Goal: Information Seeking & Learning: Learn about a topic

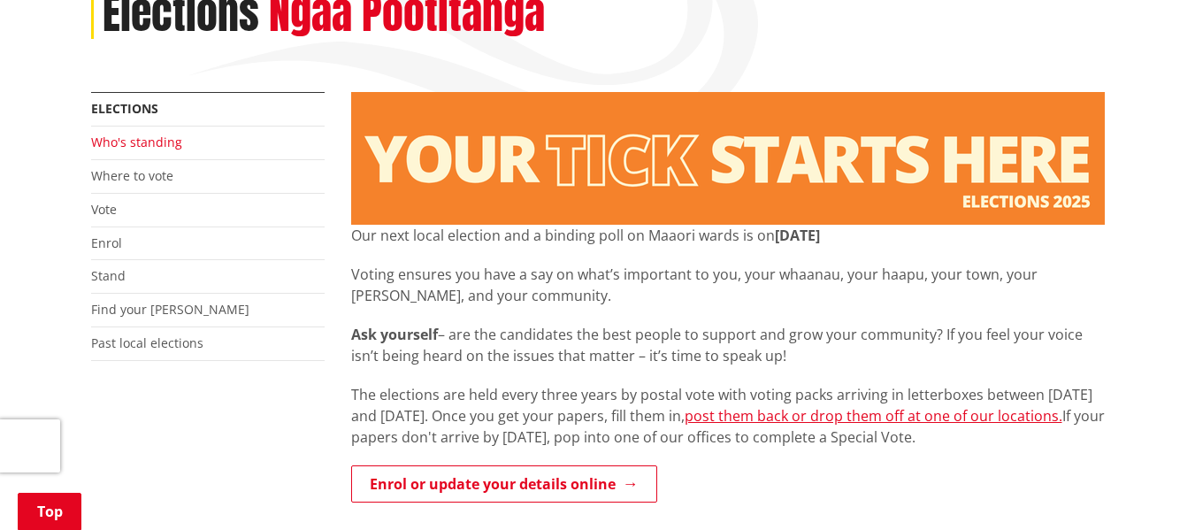
scroll to position [265, 0]
click at [161, 138] on link "Who's standing" at bounding box center [136, 142] width 91 height 17
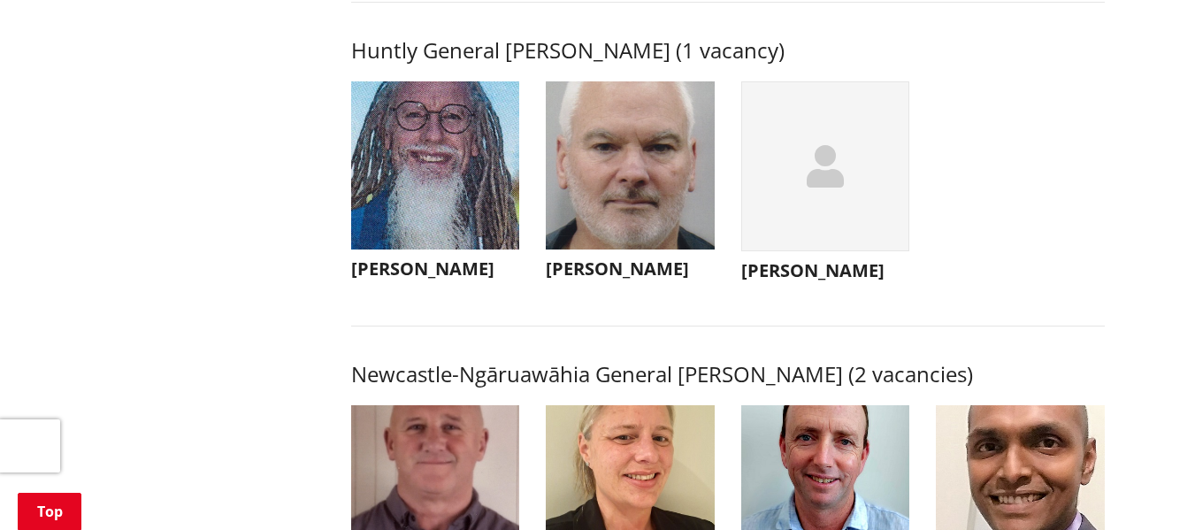
scroll to position [1150, 0]
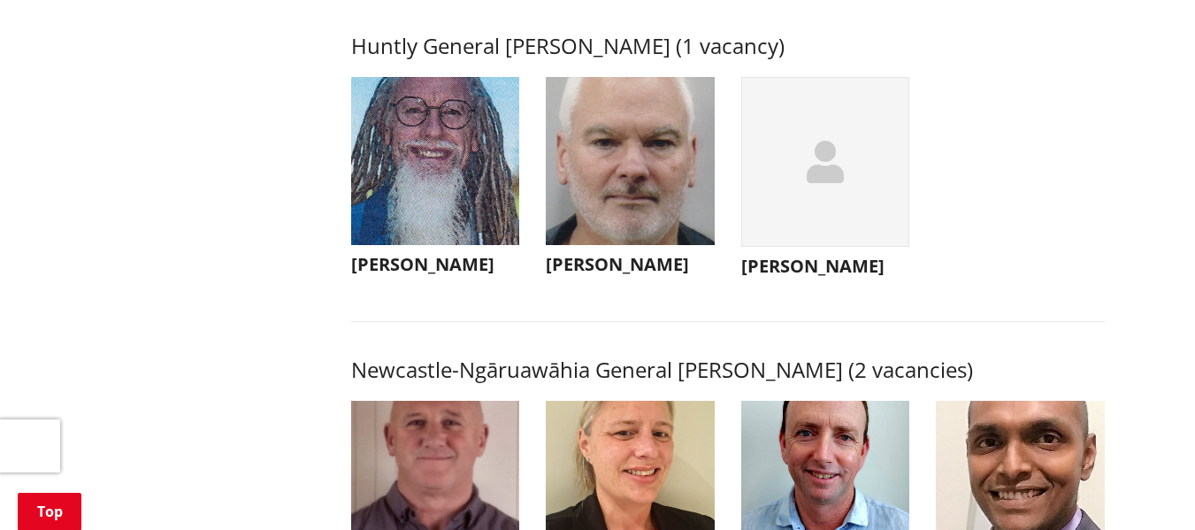
click at [426, 142] on img "button" at bounding box center [435, 161] width 169 height 169
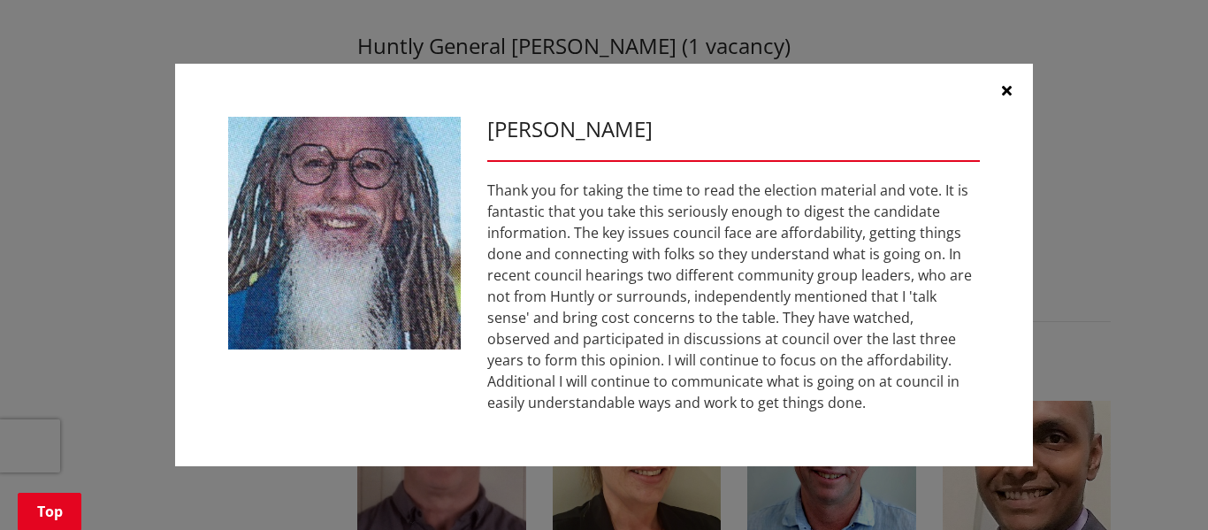
click at [1005, 82] on button "button" at bounding box center [1006, 90] width 53 height 53
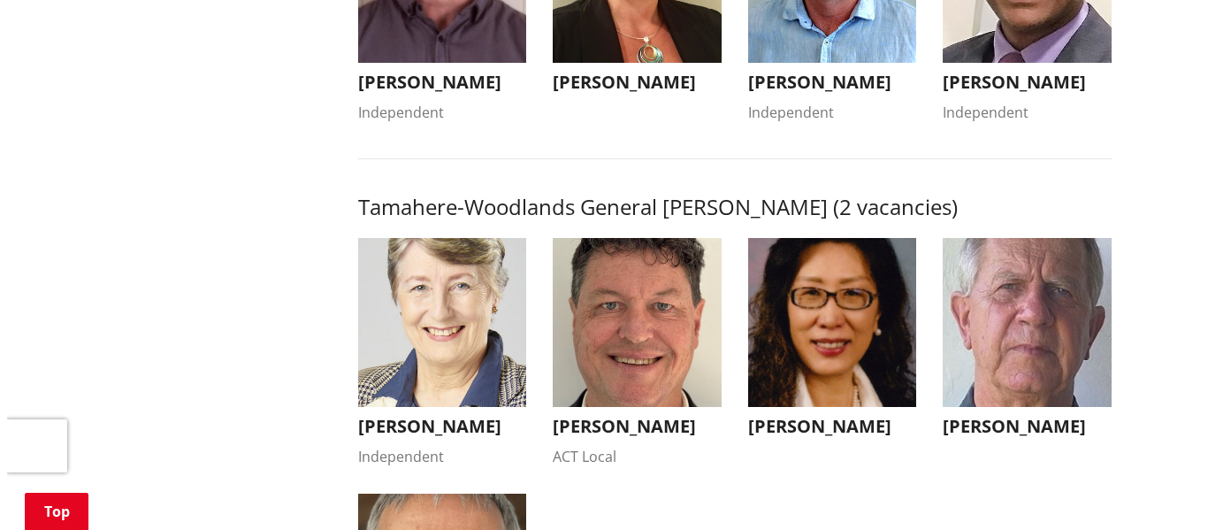
scroll to position [1768, 0]
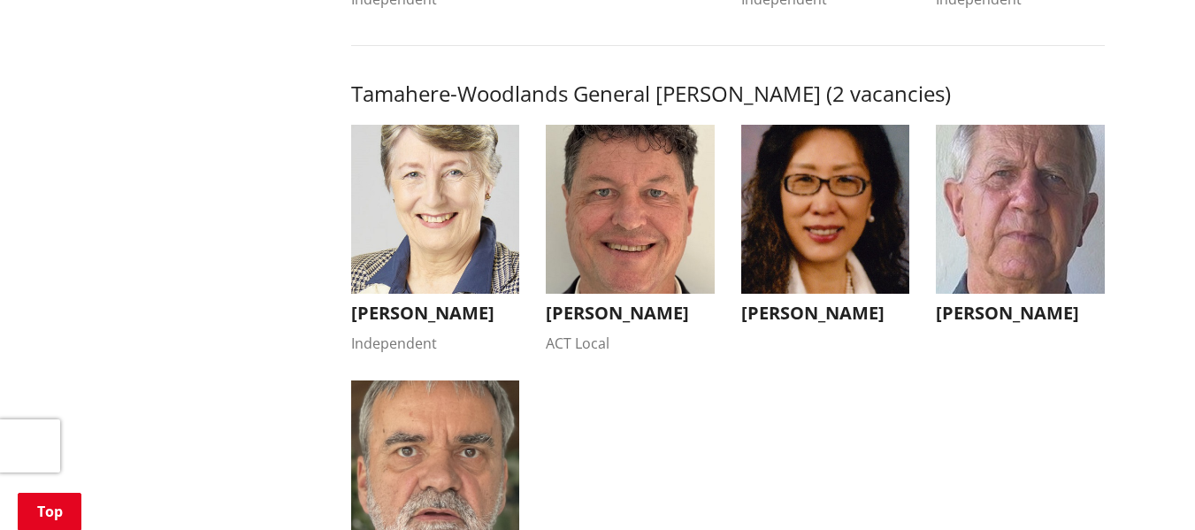
click at [438, 211] on img "button" at bounding box center [435, 209] width 169 height 169
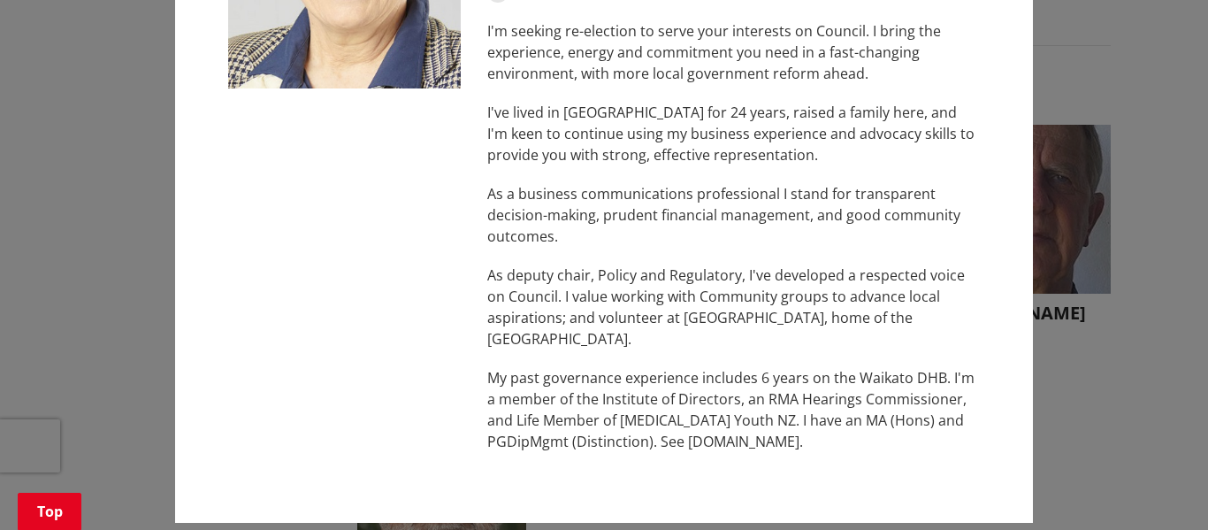
scroll to position [243, 0]
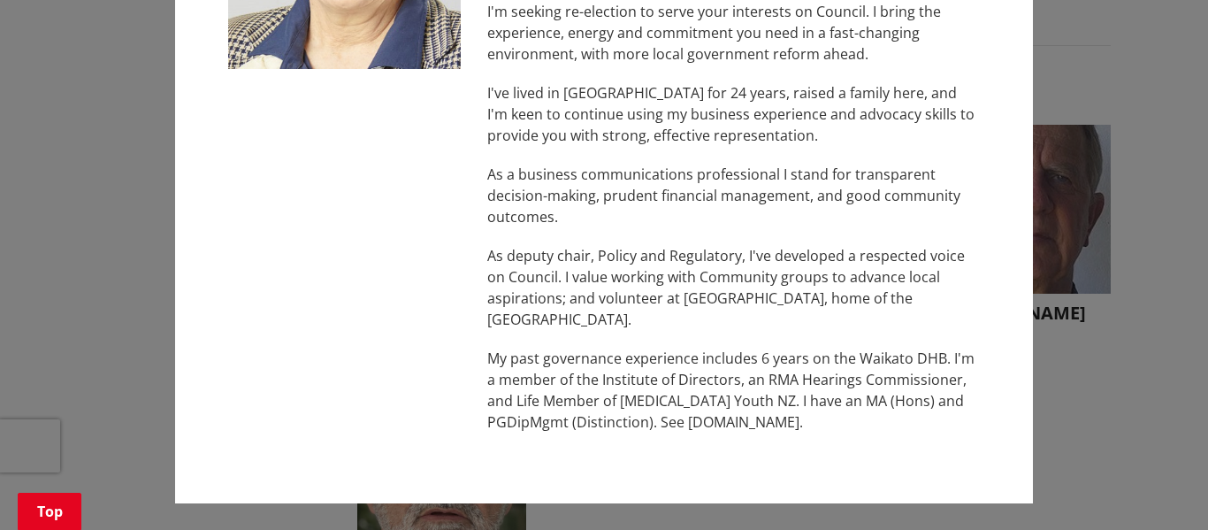
click at [729, 428] on p "My past governance experience includes 6 years on the Waikato DHB. I'm a member…" at bounding box center [733, 390] width 493 height 85
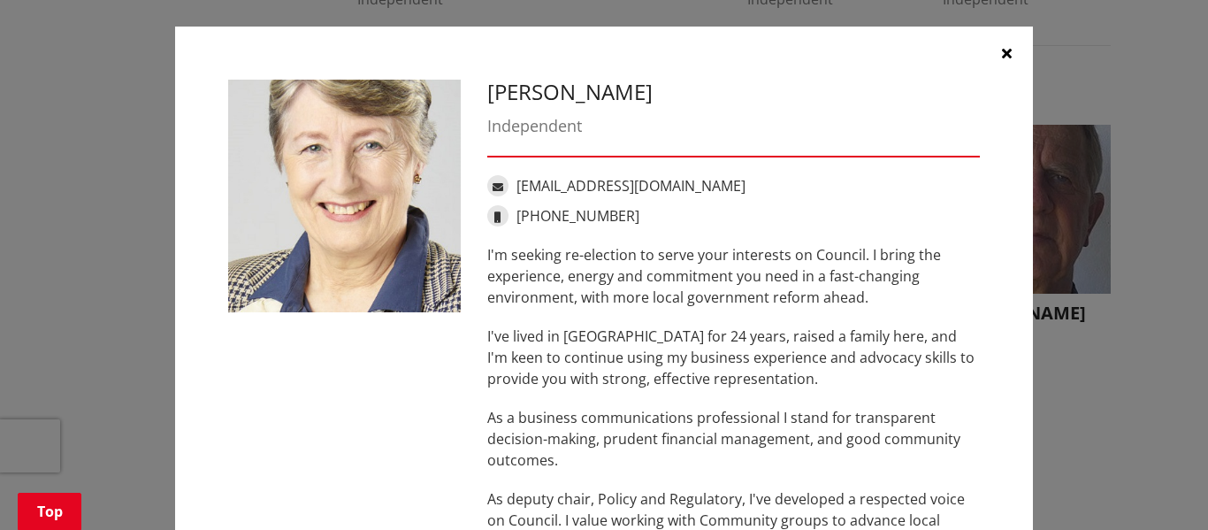
click at [1002, 46] on icon "button" at bounding box center [1007, 53] width 10 height 14
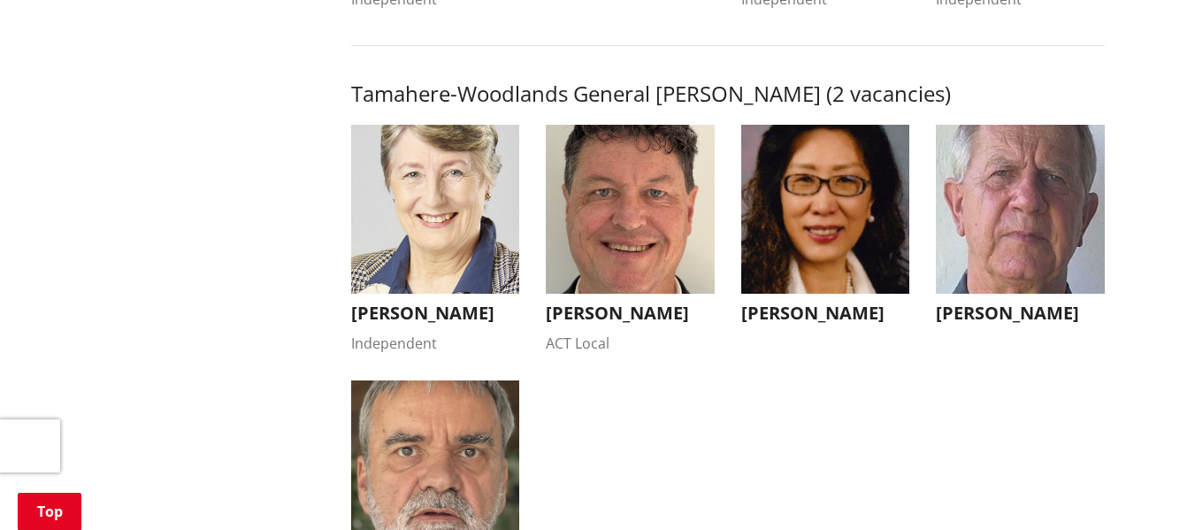
click at [654, 274] on img "button" at bounding box center [630, 209] width 169 height 169
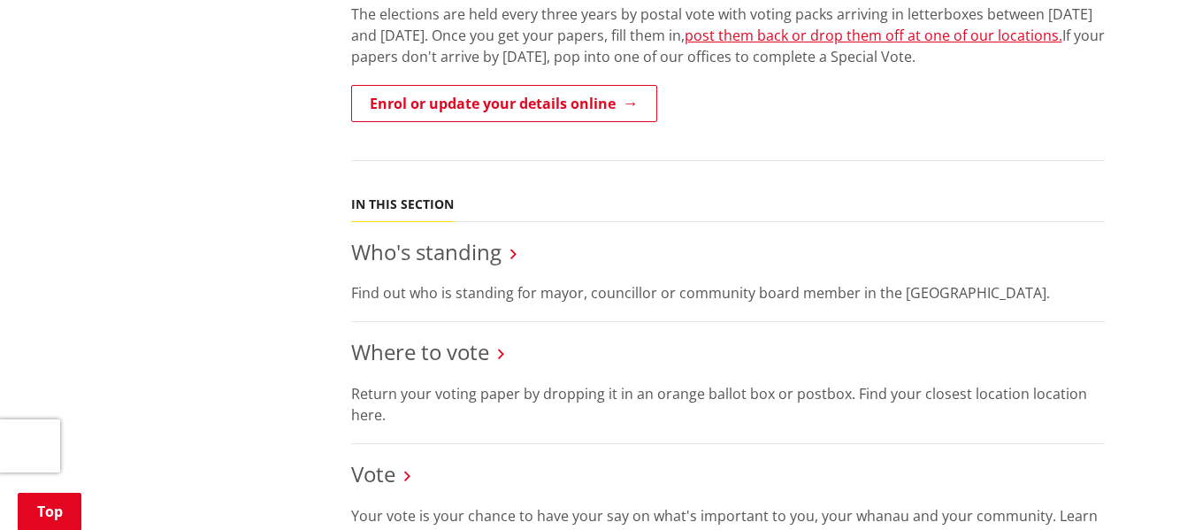
scroll to position [707, 0]
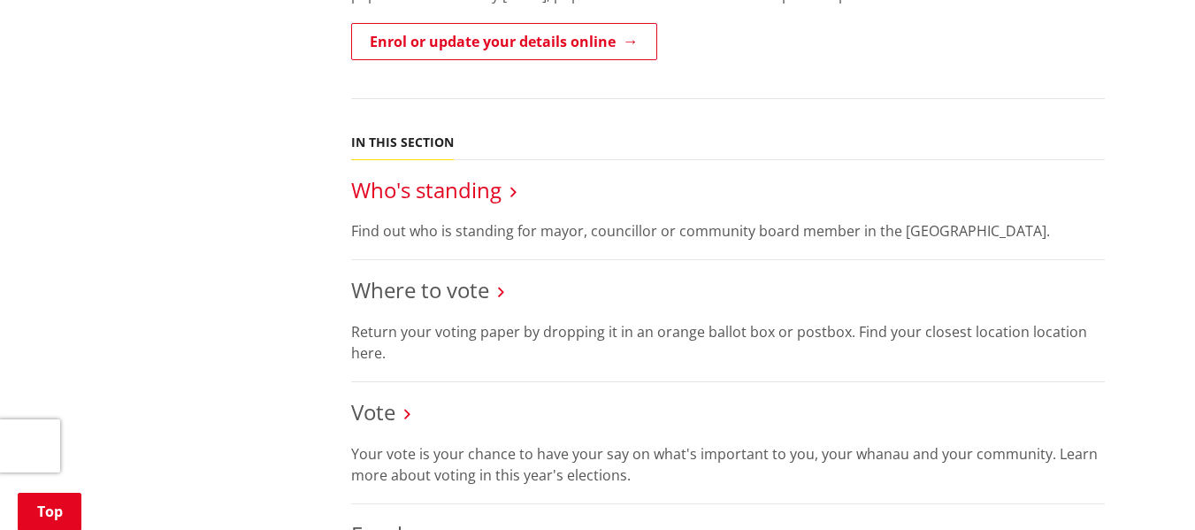
click at [434, 191] on link "Who's standing" at bounding box center [426, 189] width 150 height 29
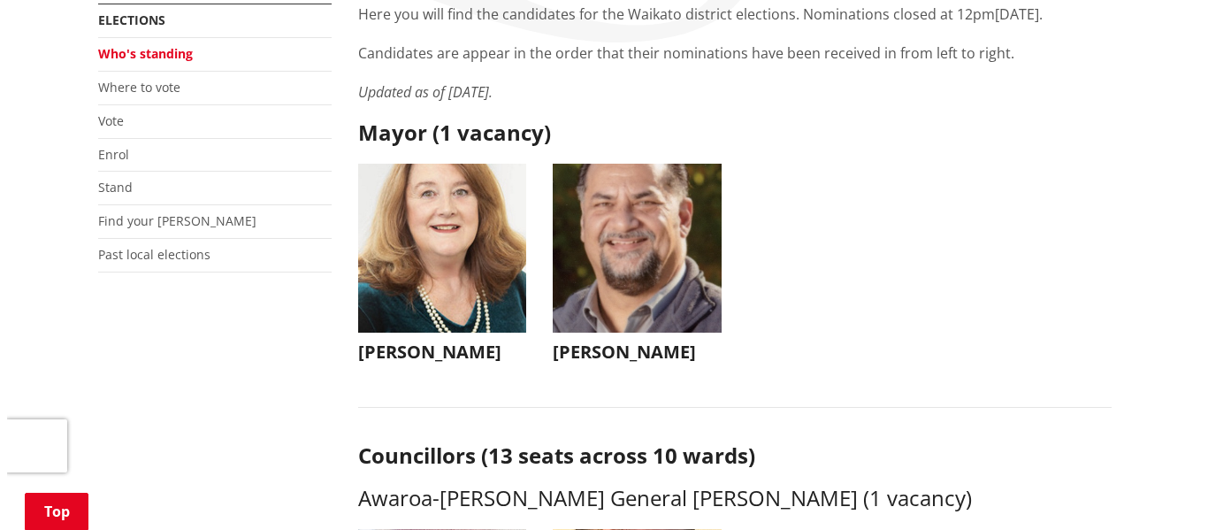
scroll to position [354, 0]
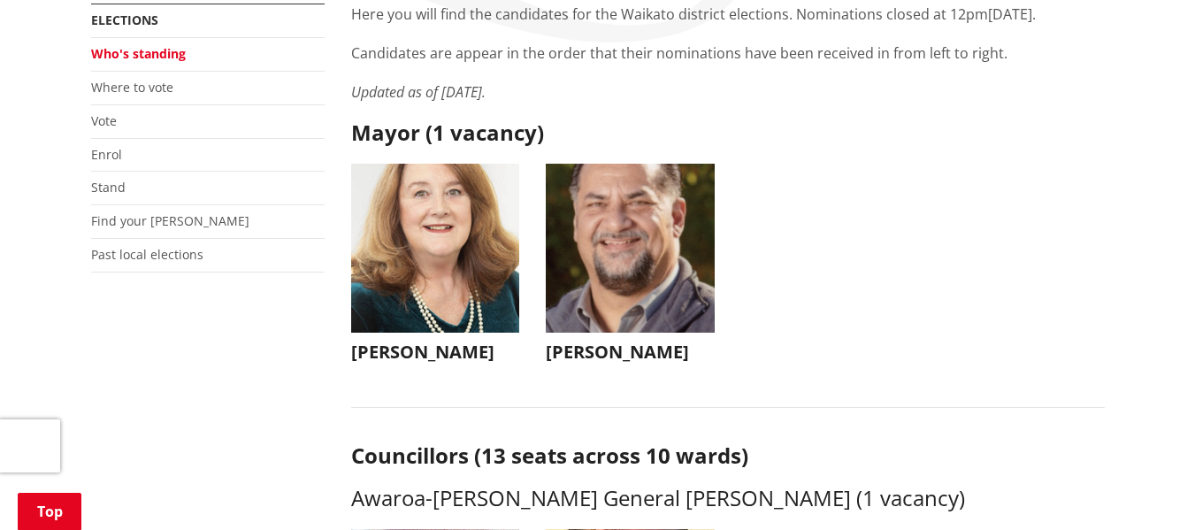
click at [656, 262] on img "button" at bounding box center [630, 248] width 169 height 169
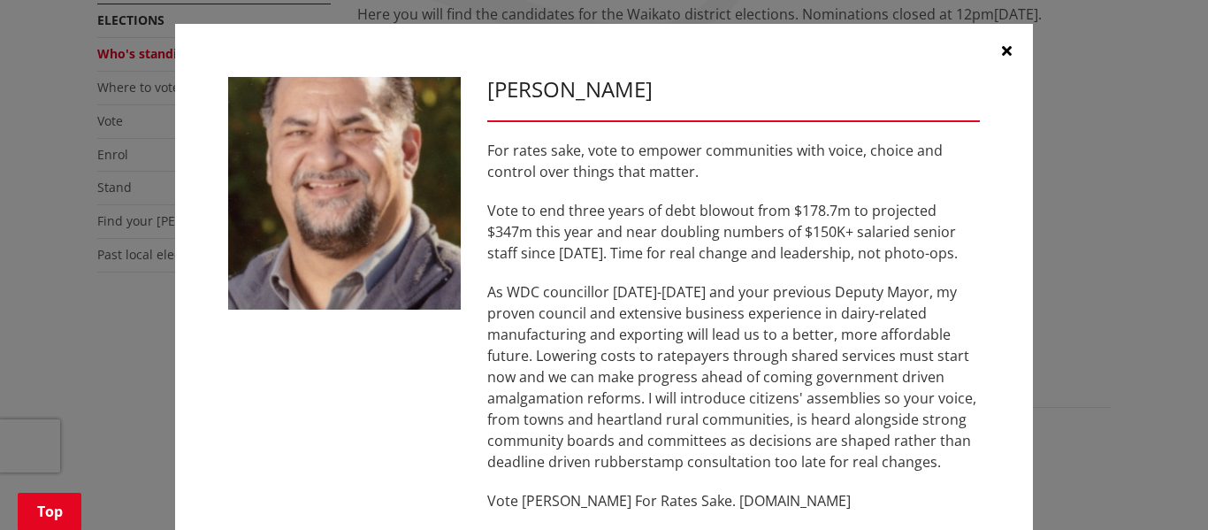
scroll to position [0, 0]
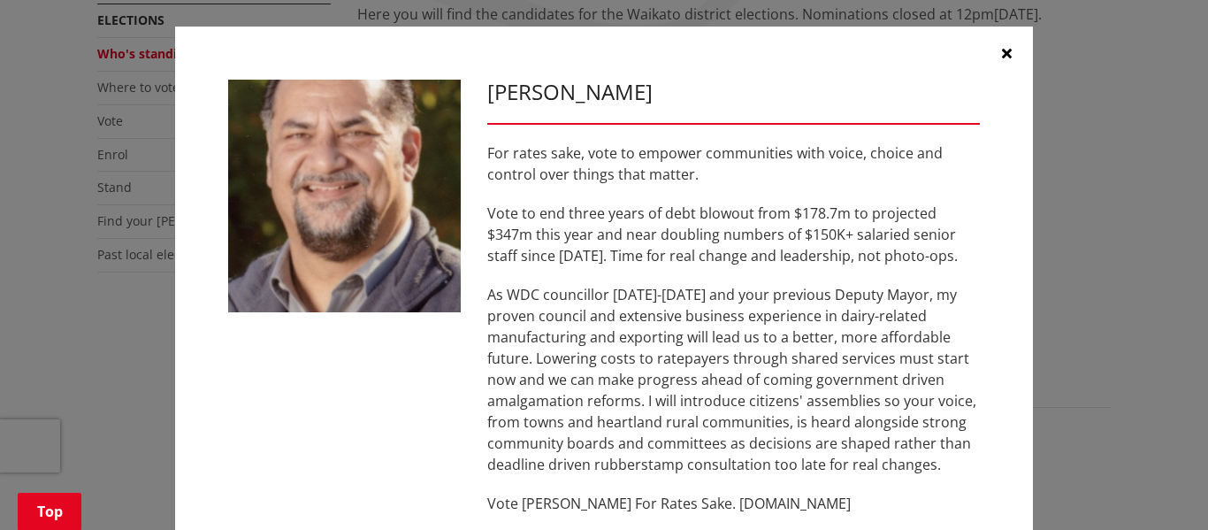
click at [1002, 50] on icon "button" at bounding box center [1007, 53] width 10 height 14
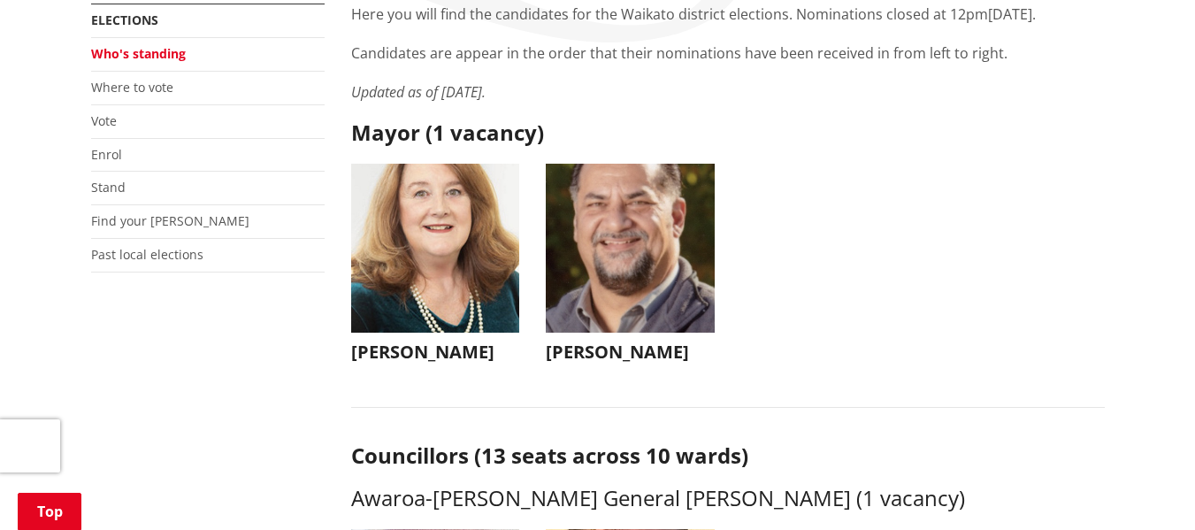
click at [440, 252] on img "button" at bounding box center [435, 248] width 169 height 169
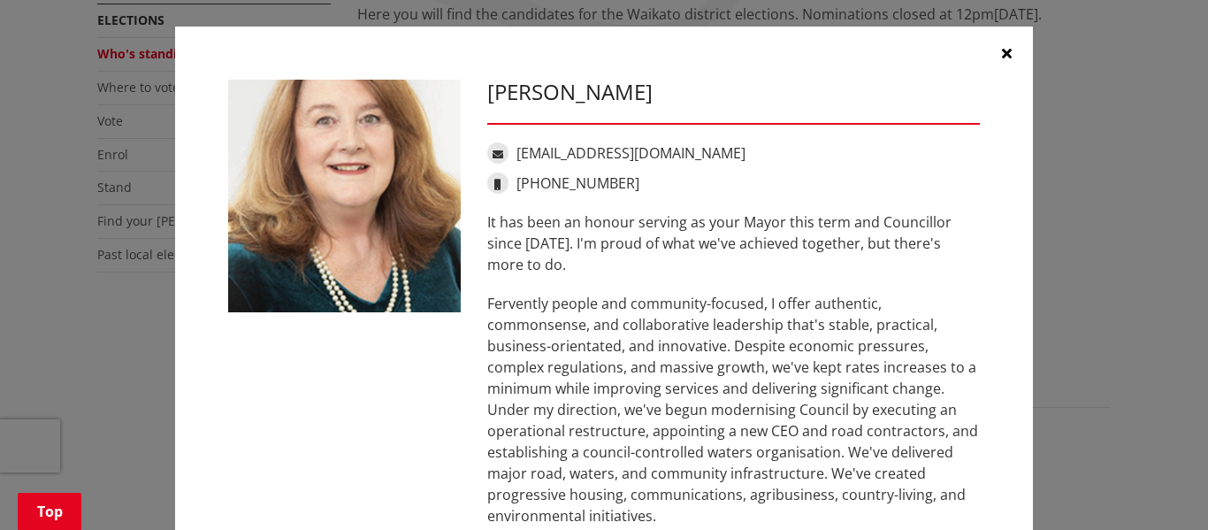
click at [992, 56] on button "button" at bounding box center [1006, 53] width 53 height 53
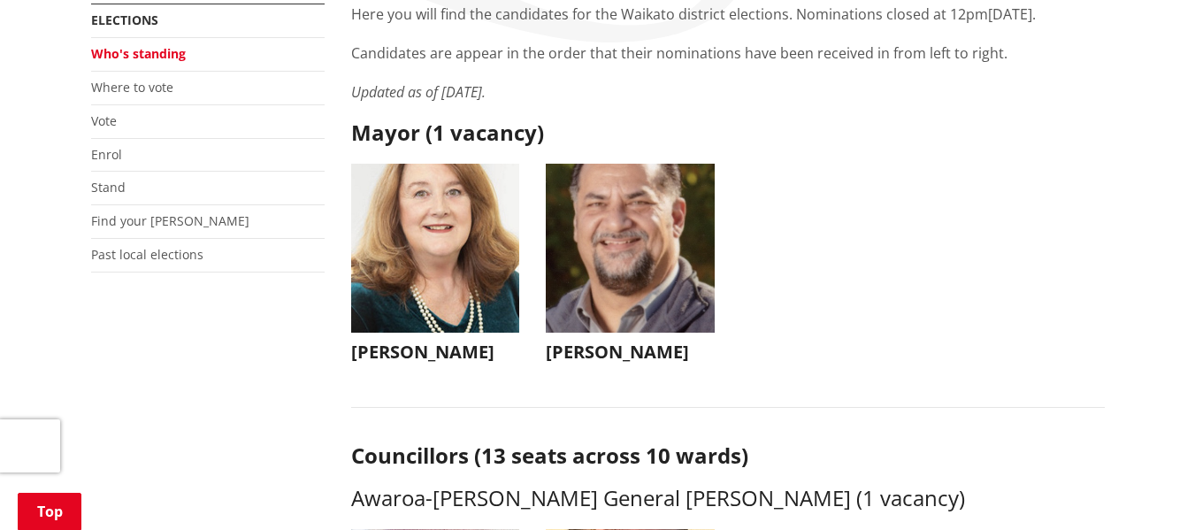
click at [644, 219] on img "button" at bounding box center [630, 248] width 169 height 169
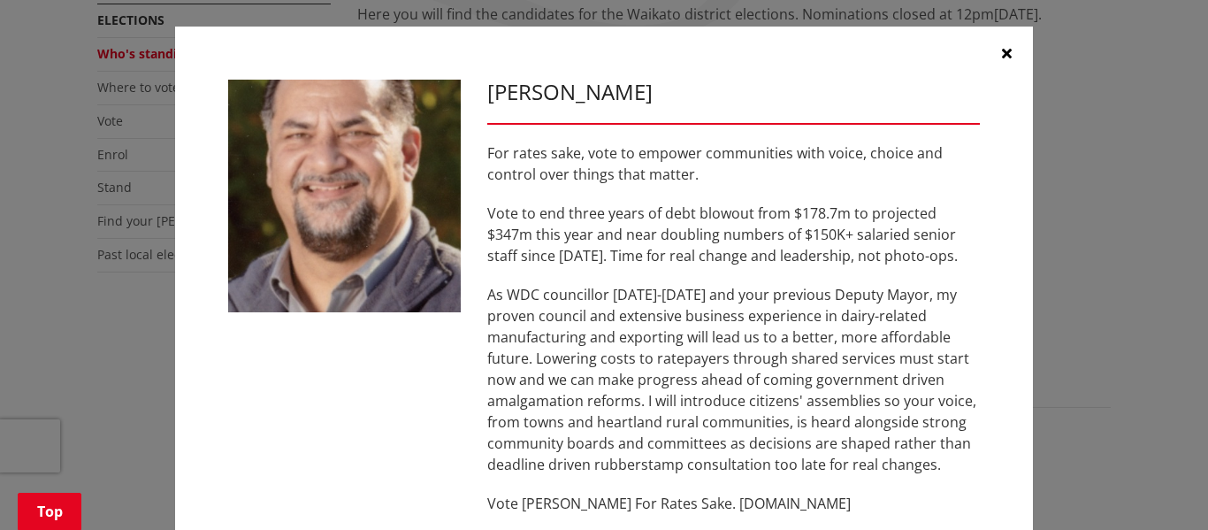
drag, startPoint x: 644, startPoint y: 219, endPoint x: 651, endPoint y: 239, distance: 20.7
click at [645, 219] on p "Vote to end three years of debt blowout from $178.7m to projected $347m this ye…" at bounding box center [733, 234] width 493 height 64
drag, startPoint x: 689, startPoint y: 502, endPoint x: 849, endPoint y: 507, distance: 160.1
click at [849, 507] on p "Vote [PERSON_NAME] For Rates Sake. [DOMAIN_NAME]" at bounding box center [733, 503] width 493 height 21
copy p "www.akselbech.nz"
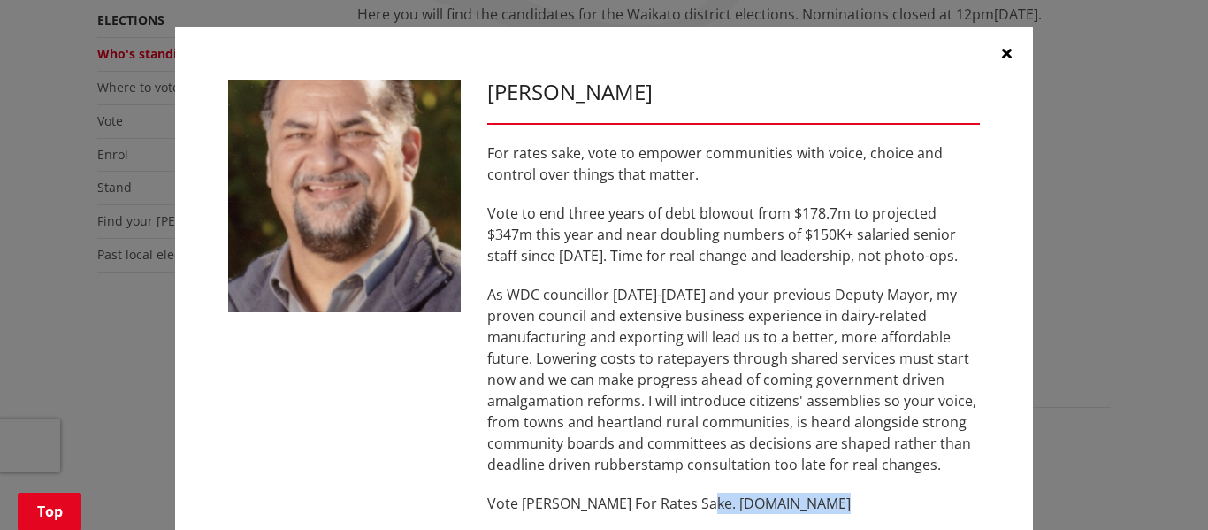
click at [1002, 46] on icon "button" at bounding box center [1007, 53] width 10 height 14
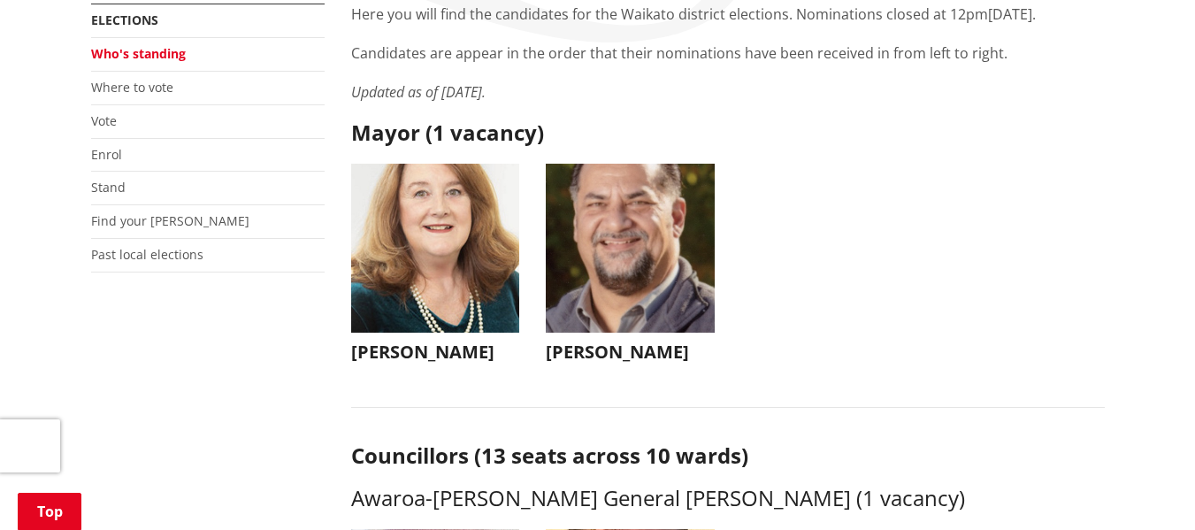
click at [416, 206] on img "button" at bounding box center [435, 248] width 169 height 169
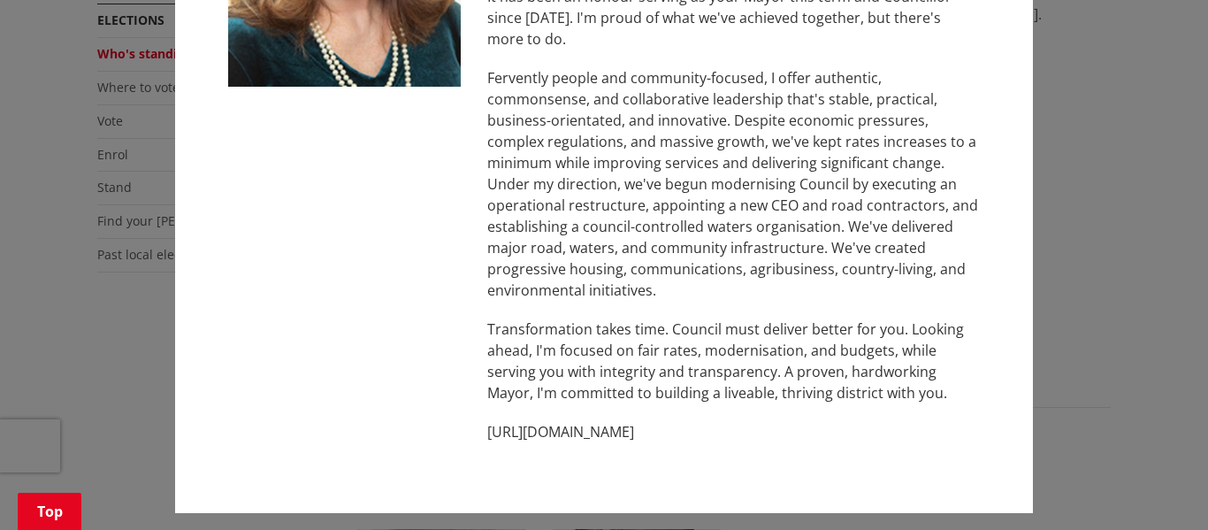
scroll to position [235, 0]
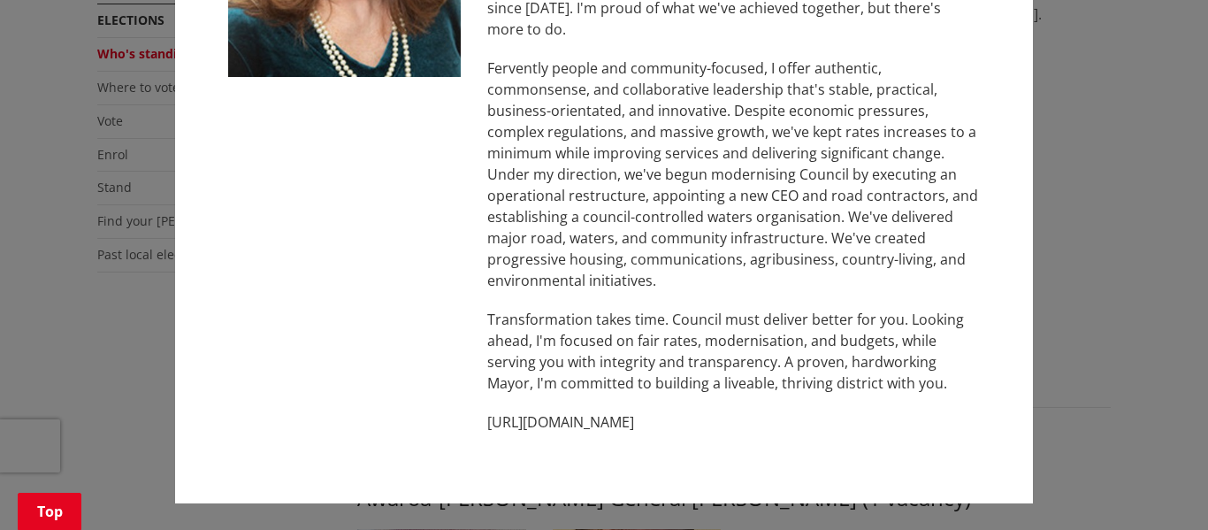
drag, startPoint x: 484, startPoint y: 416, endPoint x: 810, endPoint y: 406, distance: 326.4
click at [810, 406] on div "It has been an honour serving as your Mayor this term and Councillor since 2013…" at bounding box center [733, 204] width 493 height 456
copy p "[URL][DOMAIN_NAME]"
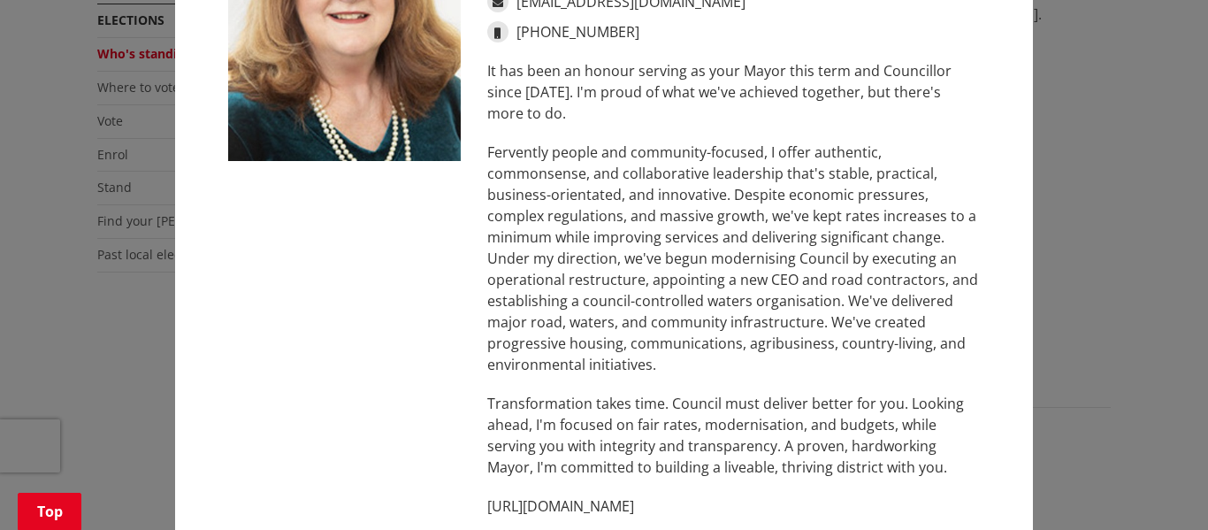
scroll to position [0, 0]
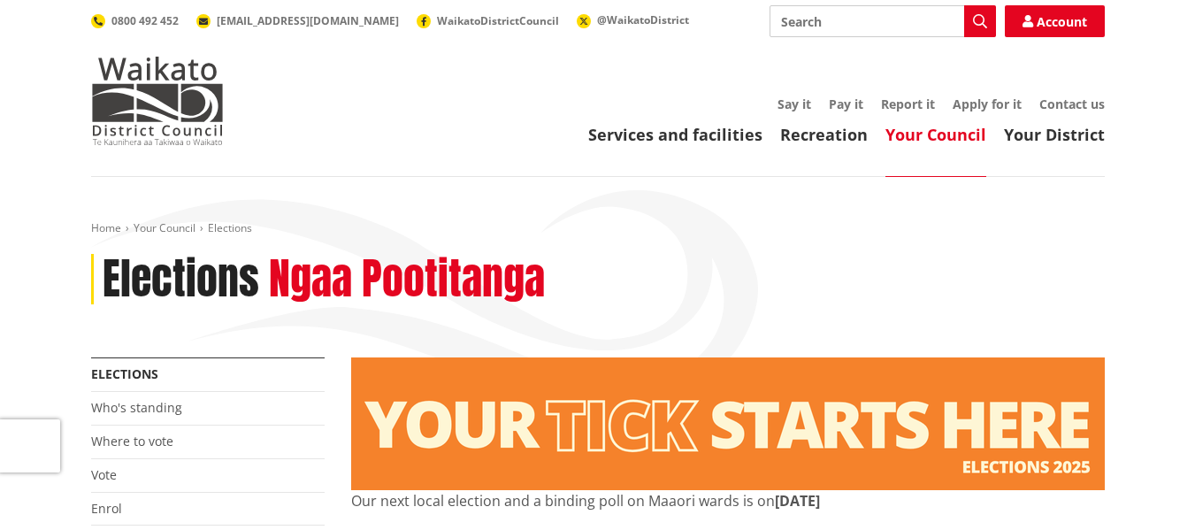
scroll to position [685, 0]
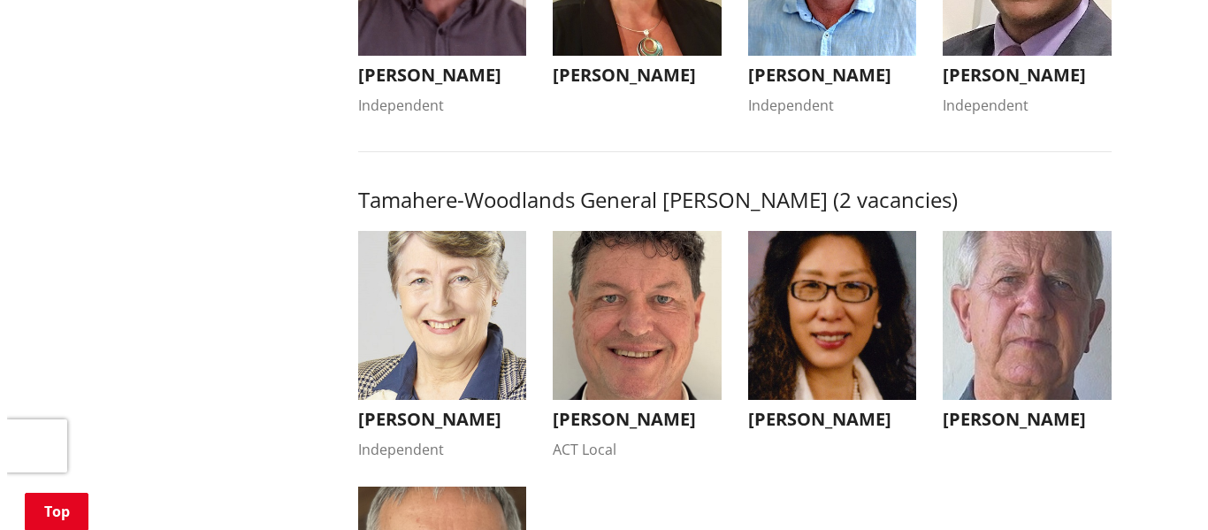
scroll to position [1757, 0]
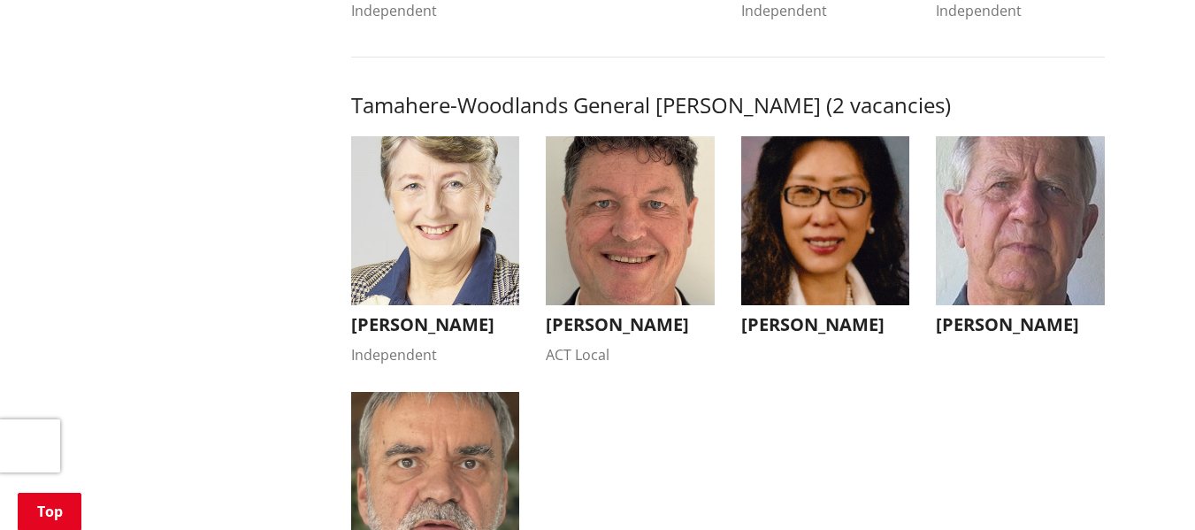
click at [824, 239] on img "button" at bounding box center [825, 220] width 169 height 169
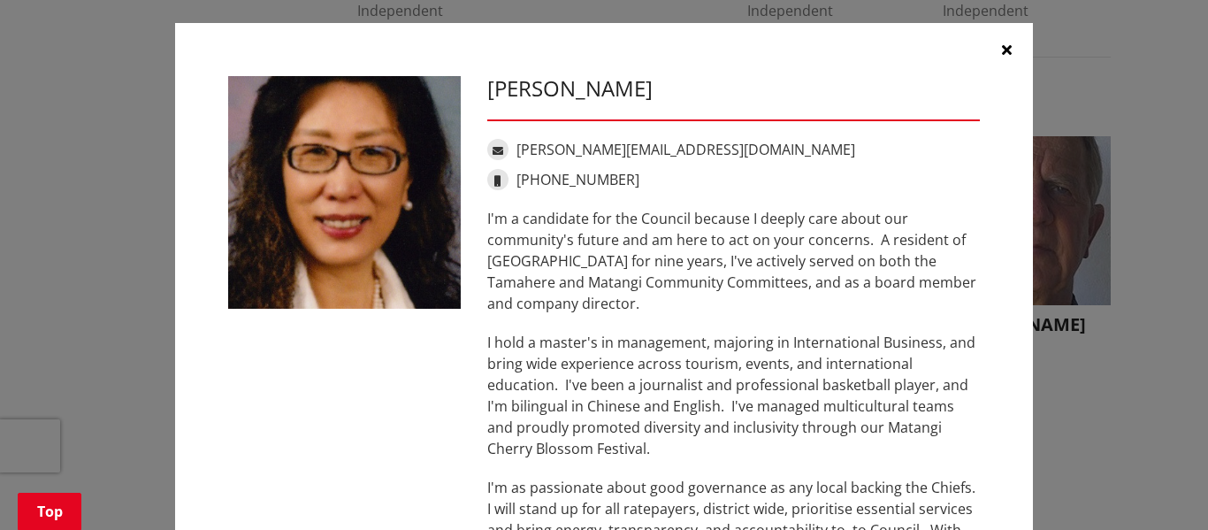
scroll to position [9, 0]
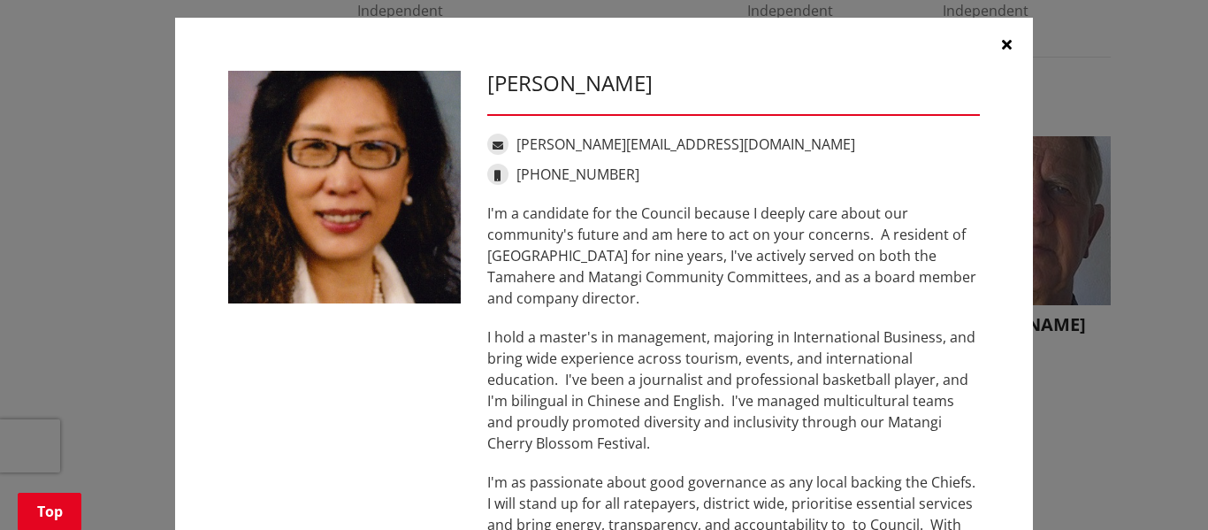
drag, startPoint x: 1194, startPoint y: 339, endPoint x: 1172, endPoint y: 359, distance: 30.0
click at [1172, 359] on div "Anne Cao-Oulton [EMAIL_ADDRESS][DOMAIN_NAME] [PHONE_NUMBER] I'm a candidate for…" at bounding box center [604, 256] width 1208 height 530
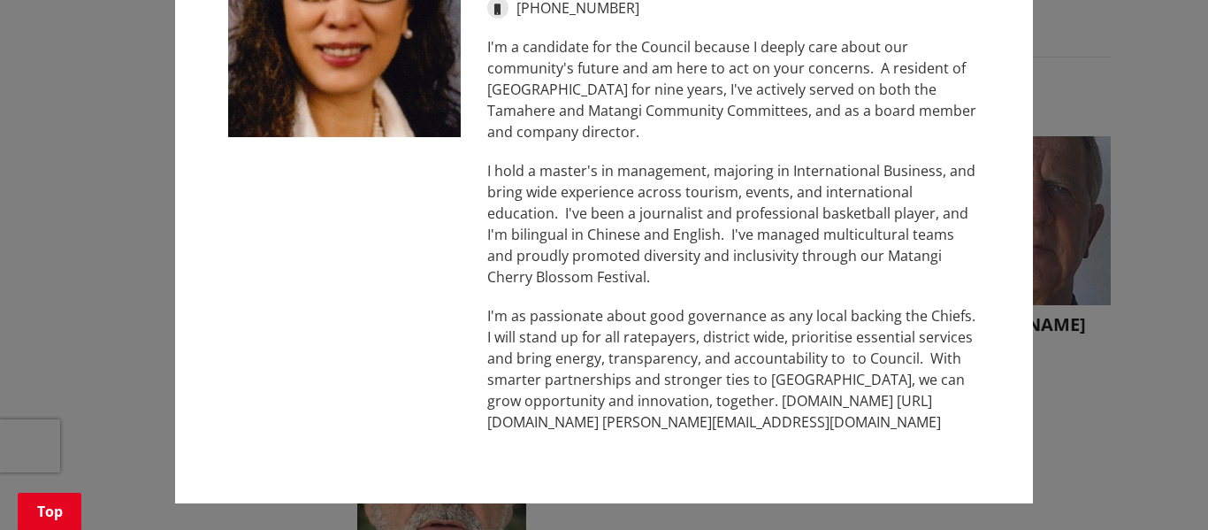
scroll to position [0, 0]
